Goal: Navigation & Orientation: Find specific page/section

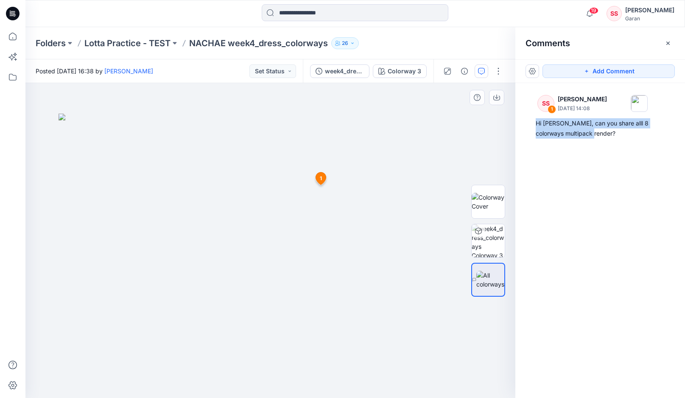
click at [431, 157] on img at bounding box center [271, 256] width 424 height 285
click at [596, 166] on div "SS 1 [PERSON_NAME] [DATE] 14:08 Hi Nachae, can you share alll 8 colorways multi…" at bounding box center [600, 225] width 170 height 284
click at [110, 41] on p "Lotta Practice - TEST" at bounding box center [127, 43] width 86 height 12
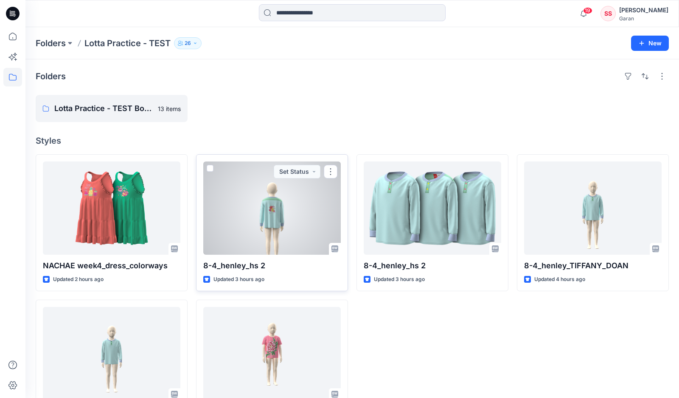
click at [282, 234] on div at bounding box center [271, 208] width 137 height 93
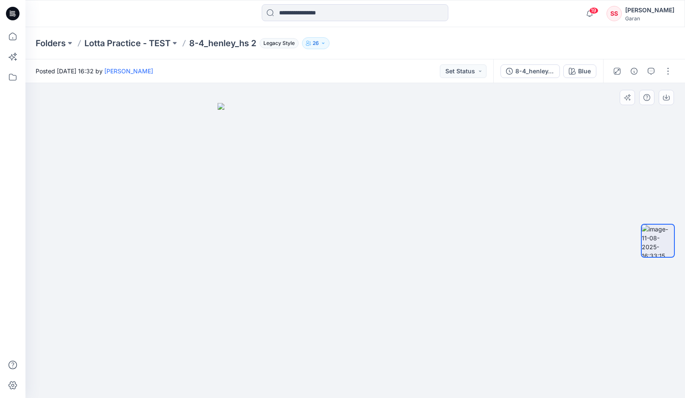
click at [253, 282] on img at bounding box center [356, 251] width 276 height 296
click at [259, 290] on img at bounding box center [356, 251] width 276 height 296
click at [119, 44] on p "Lotta Practice - TEST" at bounding box center [127, 43] width 86 height 12
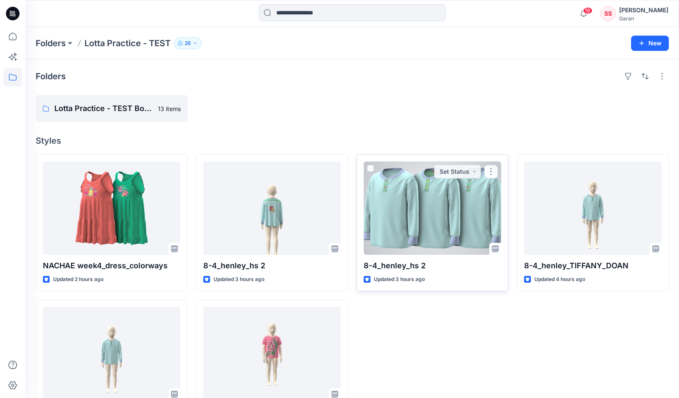
click at [422, 218] on div at bounding box center [431, 208] width 137 height 93
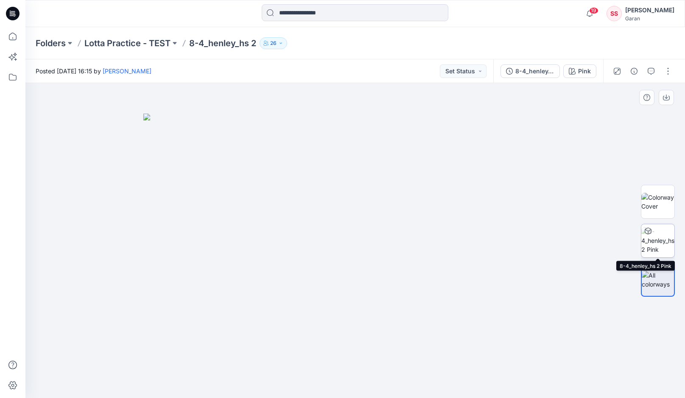
click at [660, 237] on img at bounding box center [657, 240] width 33 height 27
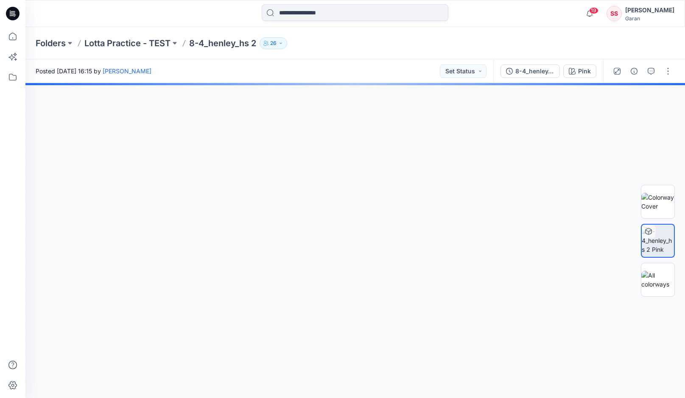
click at [327, 226] on div at bounding box center [355, 240] width 660 height 315
click at [348, 197] on div at bounding box center [355, 240] width 660 height 315
click at [380, 155] on div at bounding box center [355, 240] width 660 height 315
click at [367, 197] on div at bounding box center [355, 240] width 660 height 315
click at [131, 43] on p "Lotta Practice - TEST" at bounding box center [127, 43] width 86 height 12
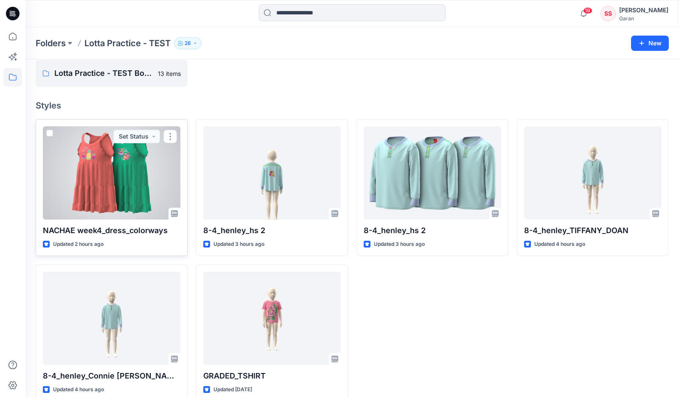
scroll to position [48, 0]
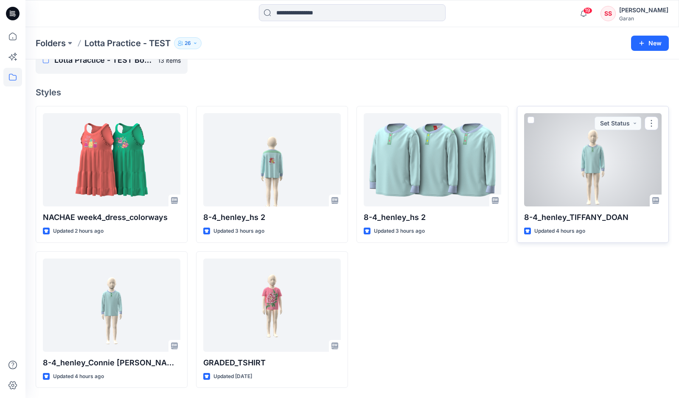
click at [570, 145] on div at bounding box center [592, 159] width 137 height 93
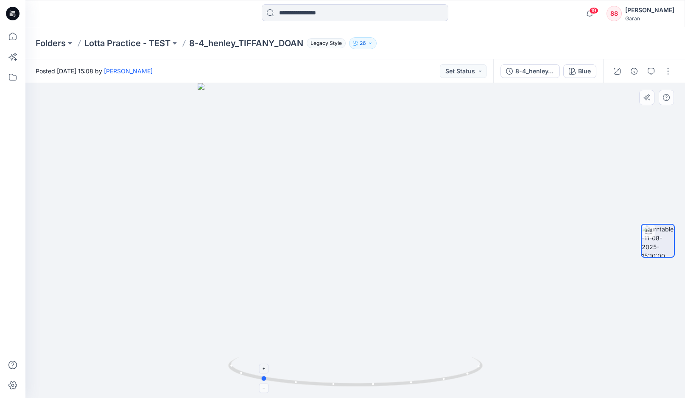
drag, startPoint x: 266, startPoint y: 378, endPoint x: 426, endPoint y: 363, distance: 160.1
click at [426, 363] on icon at bounding box center [356, 373] width 257 height 32
click at [130, 42] on p "Lotta Practice - TEST" at bounding box center [127, 43] width 86 height 12
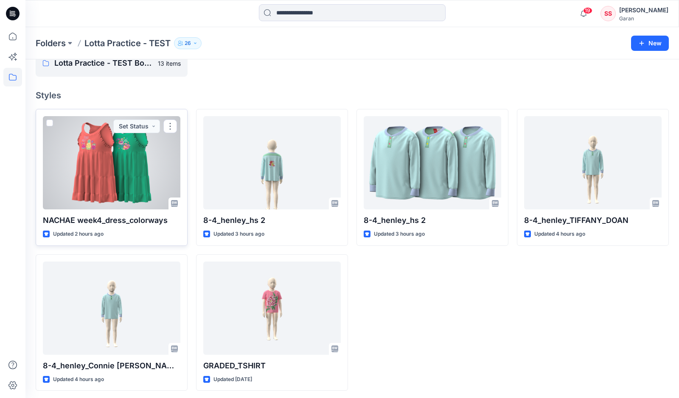
scroll to position [48, 0]
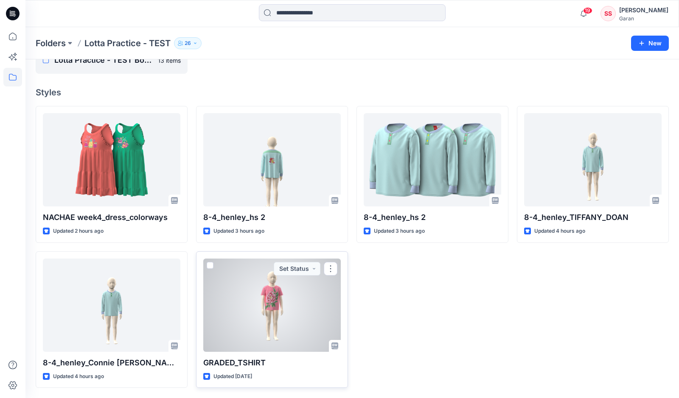
click at [231, 273] on div at bounding box center [271, 305] width 137 height 93
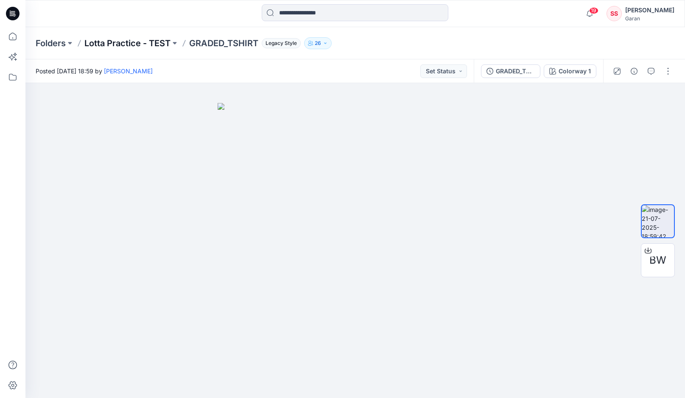
click at [127, 44] on p "Lotta Practice - TEST" at bounding box center [127, 43] width 86 height 12
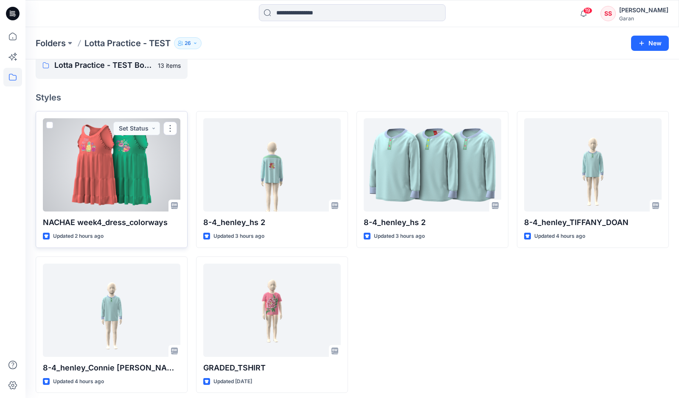
scroll to position [48, 0]
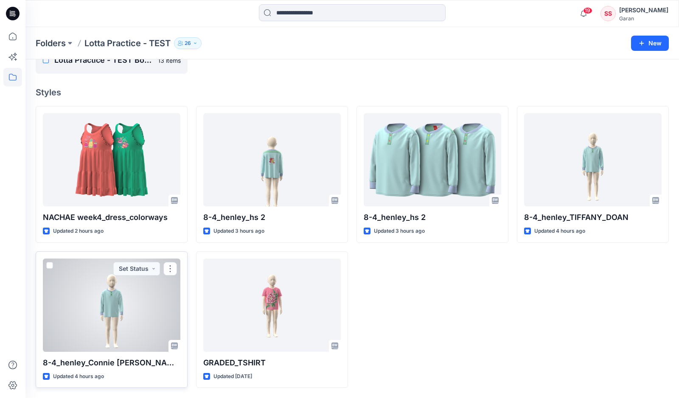
click at [108, 293] on div at bounding box center [111, 305] width 137 height 93
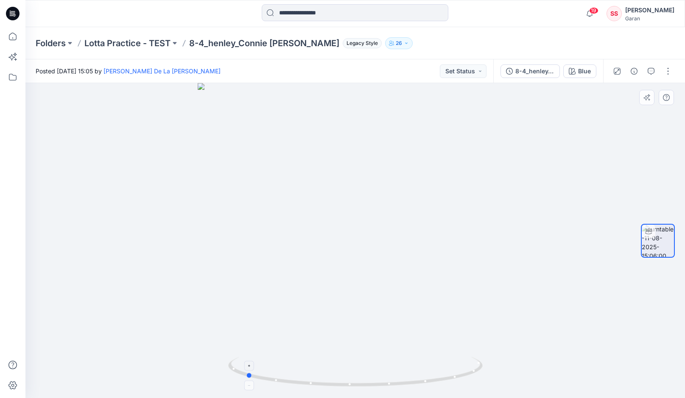
drag, startPoint x: 257, startPoint y: 376, endPoint x: 402, endPoint y: 376, distance: 144.6
click at [402, 376] on icon at bounding box center [356, 373] width 257 height 32
drag, startPoint x: 274, startPoint y: 381, endPoint x: 182, endPoint y: 347, distance: 98.1
click at [182, 347] on div at bounding box center [355, 240] width 660 height 315
click at [582, 13] on icon "button" at bounding box center [590, 13] width 16 height 17
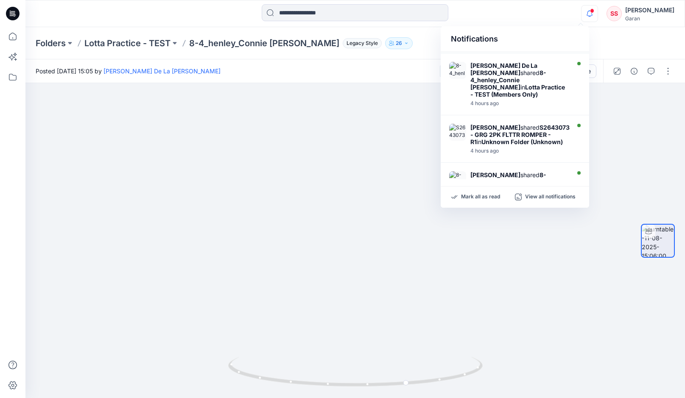
scroll to position [329, 0]
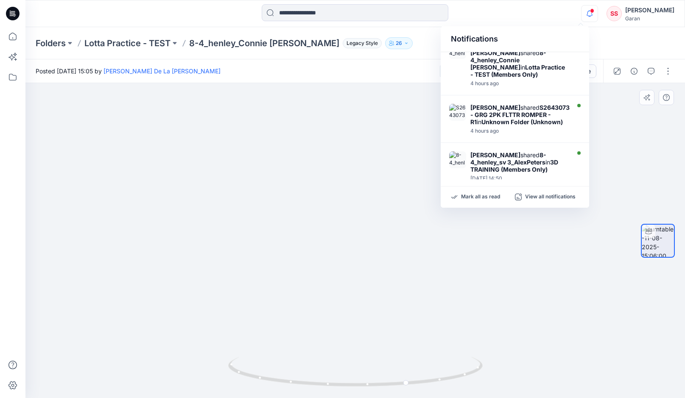
click at [294, 174] on img at bounding box center [355, 181] width 551 height 433
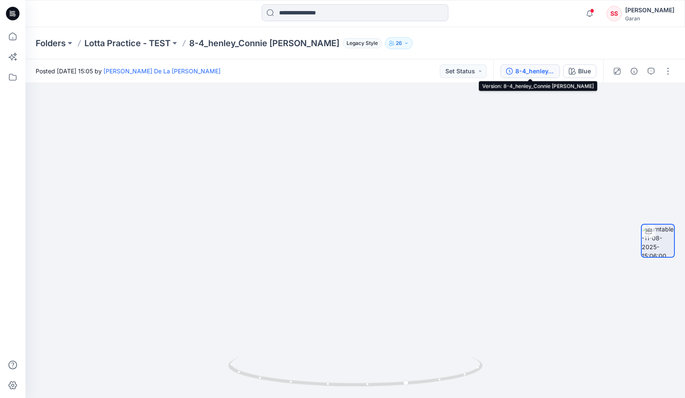
click at [527, 77] on button "8-4_henley_Connie [PERSON_NAME]" at bounding box center [529, 71] width 59 height 14
